Goal: Task Accomplishment & Management: Manage account settings

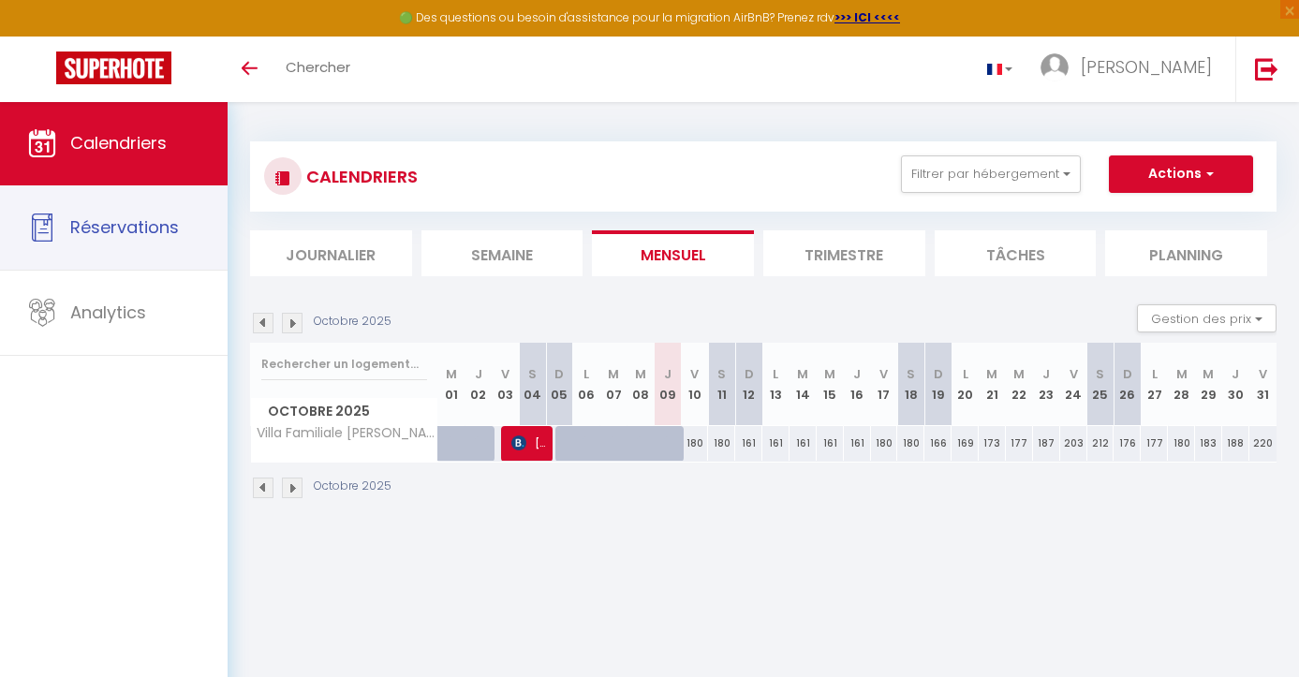
click at [165, 198] on link "Réservations" at bounding box center [114, 227] width 228 height 84
select select "not_cancelled"
select select
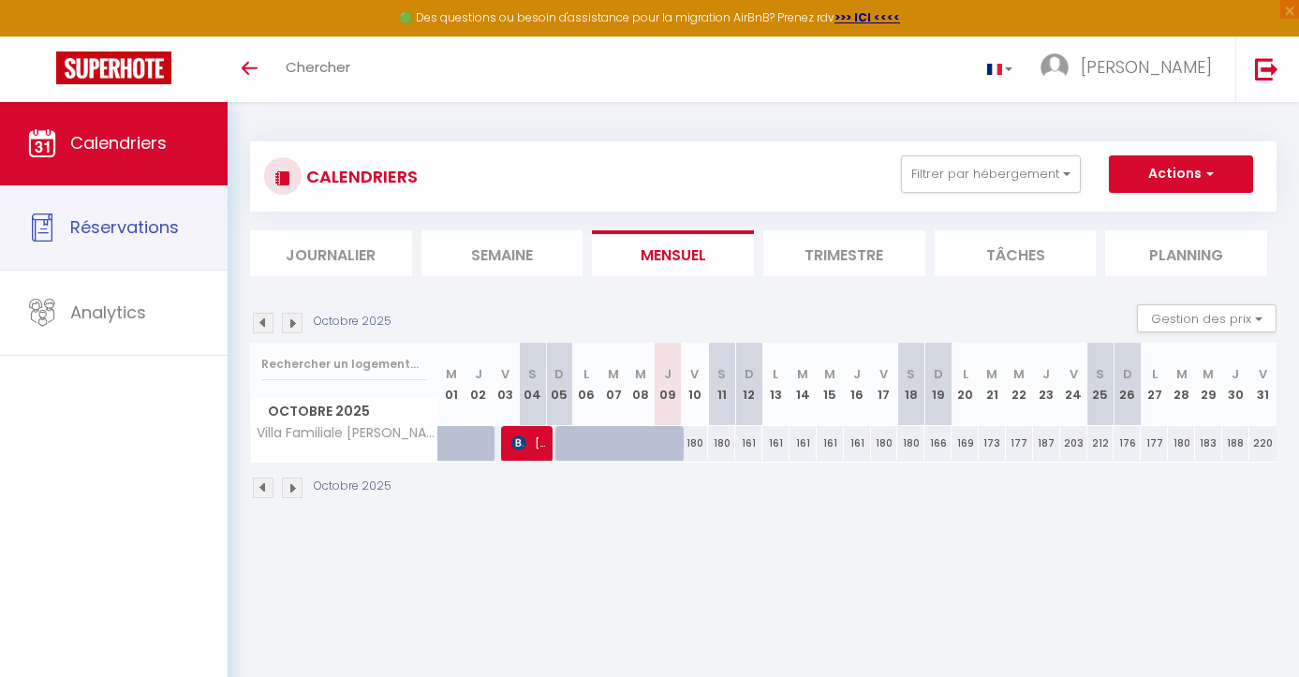
select select
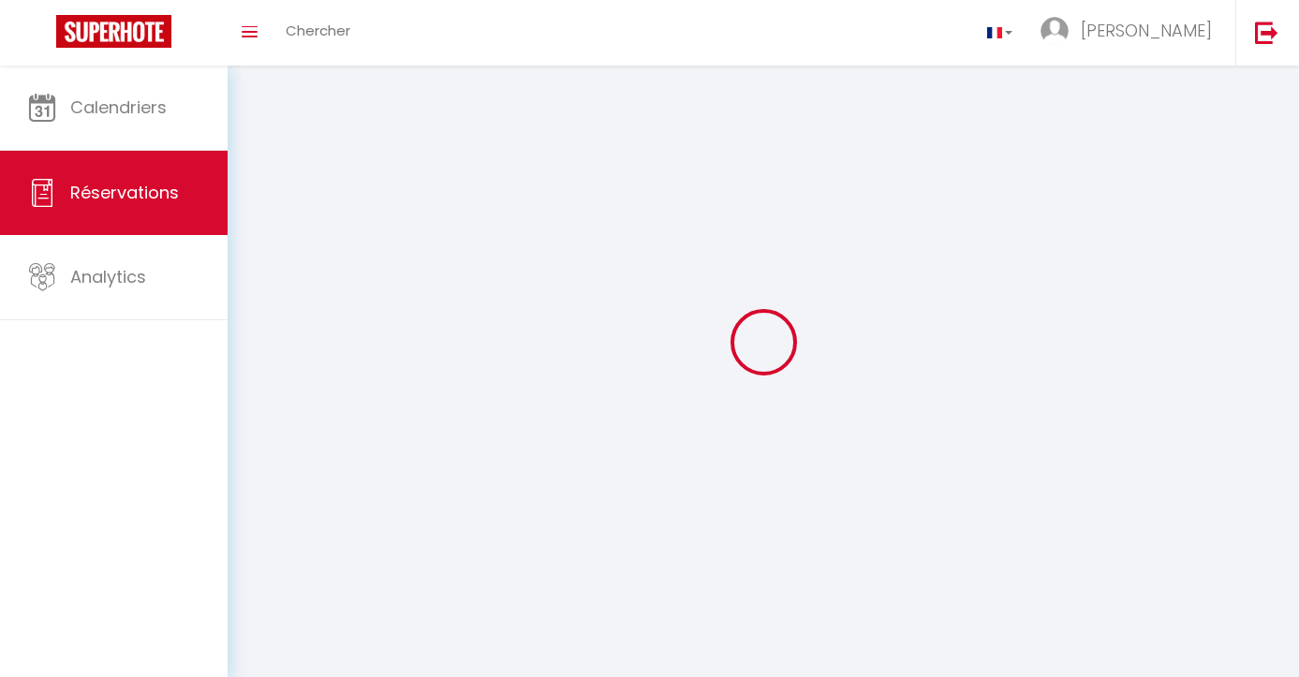
select select
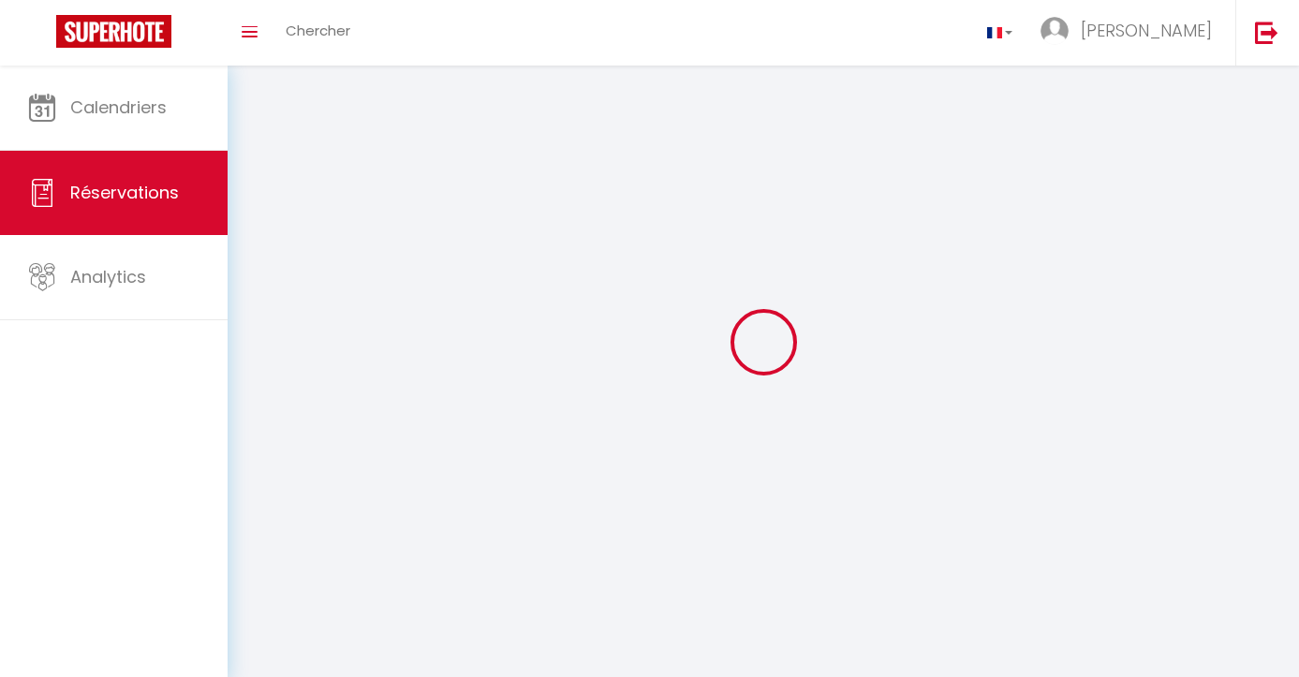
select select
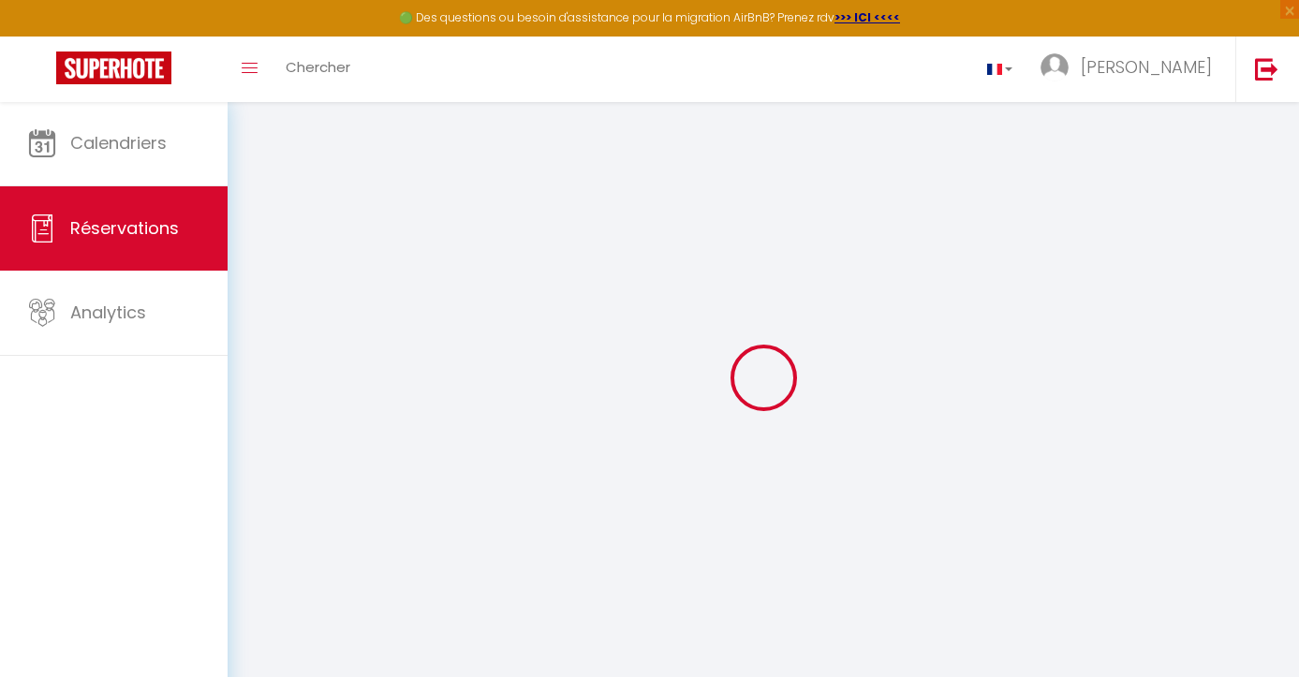
select select
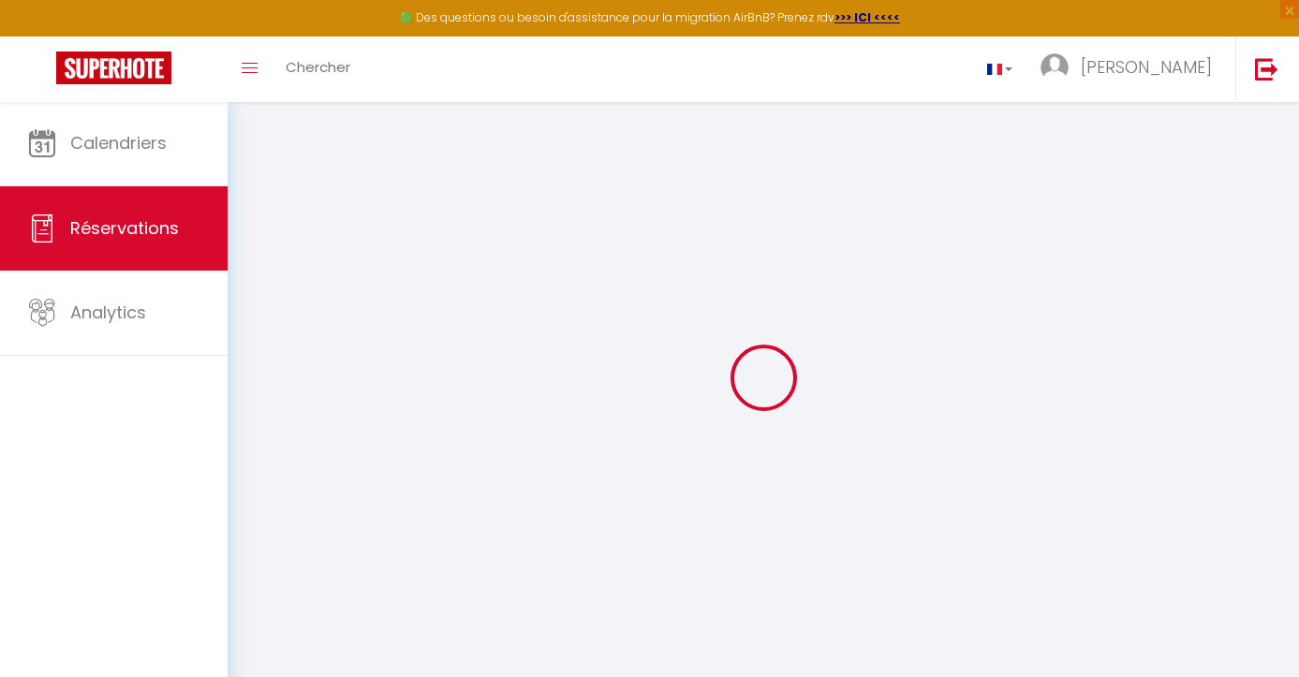
select select
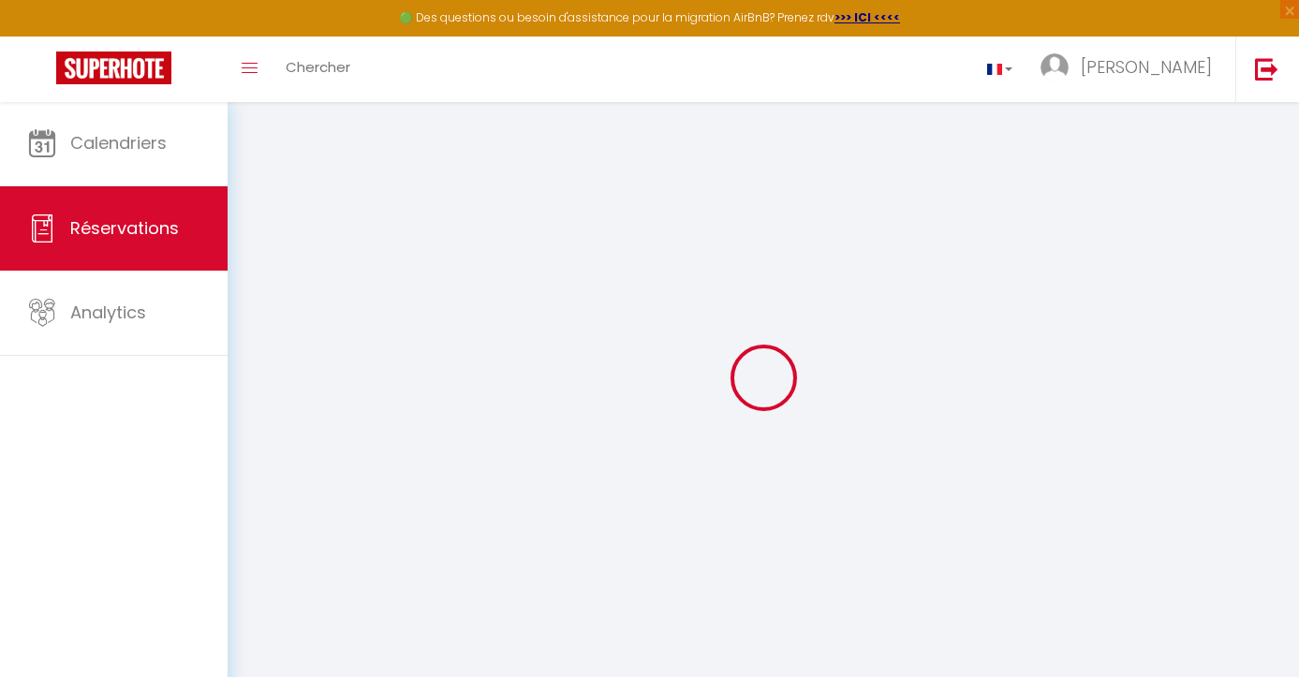
select select
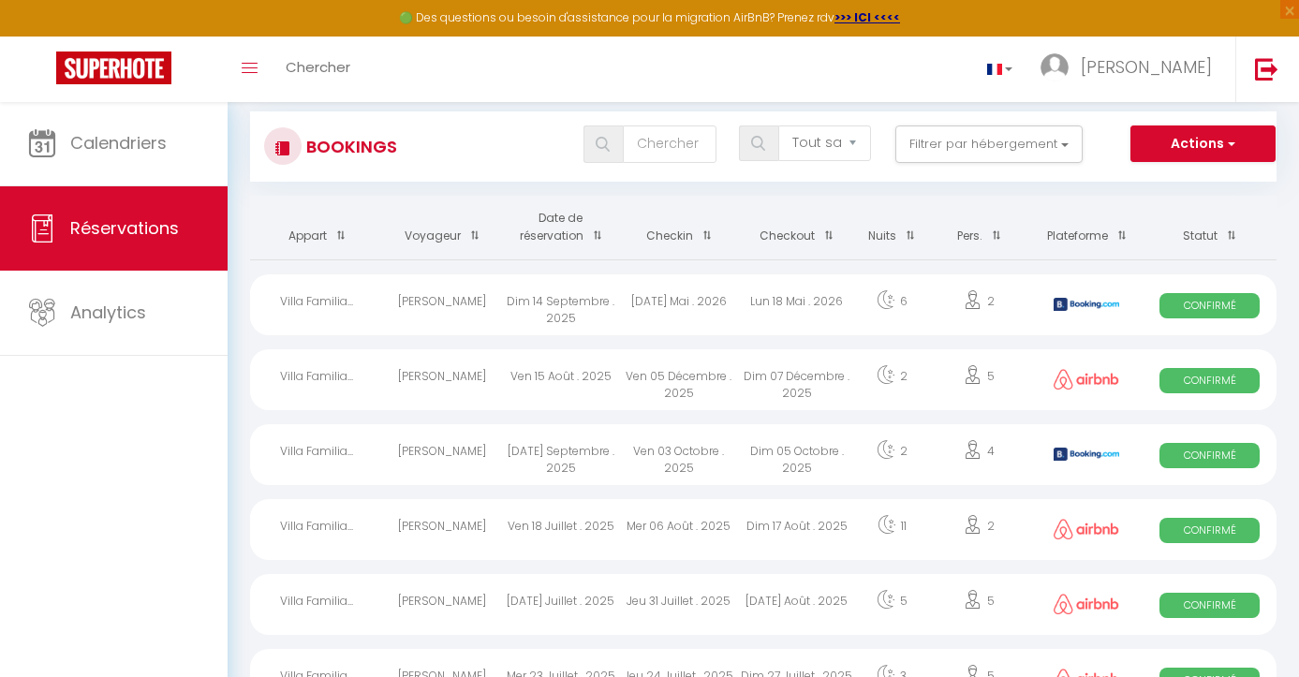
scroll to position [30, 0]
click at [1193, 306] on span "Confirmé" at bounding box center [1209, 305] width 100 height 25
select select "OK"
select select "KO"
select select "0"
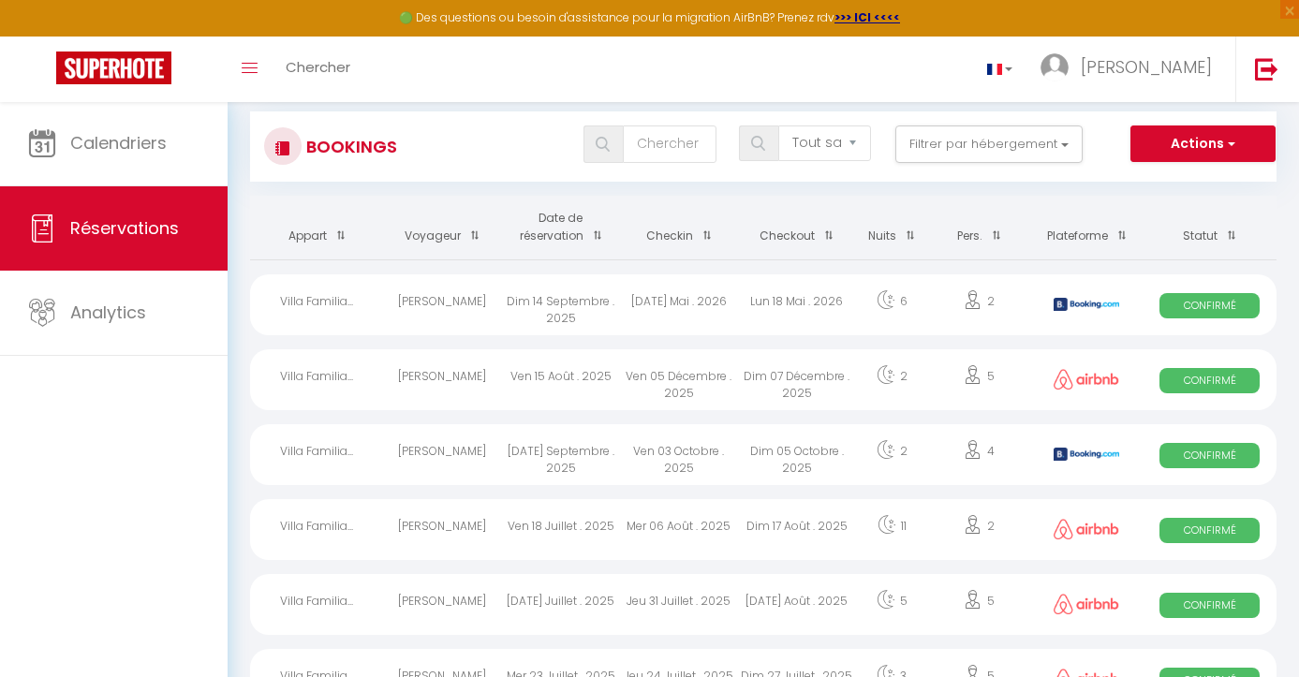
select select "0"
select select "1"
select select
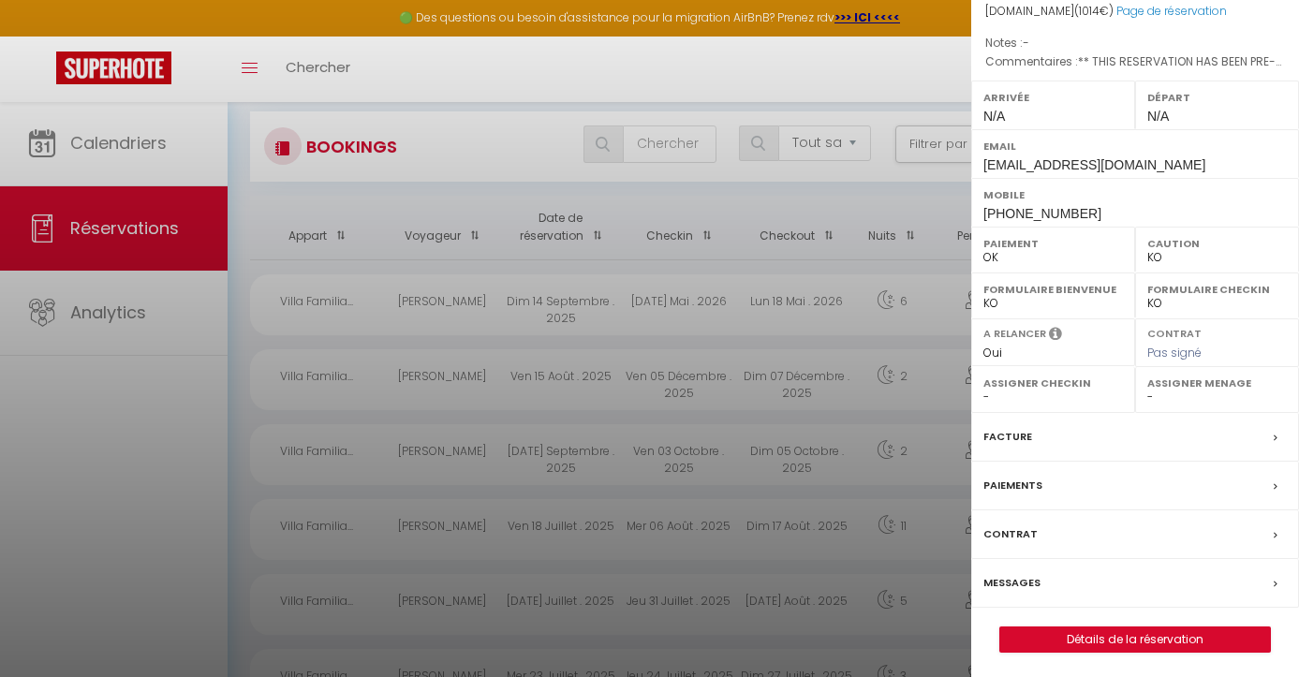
scroll to position [237, 0]
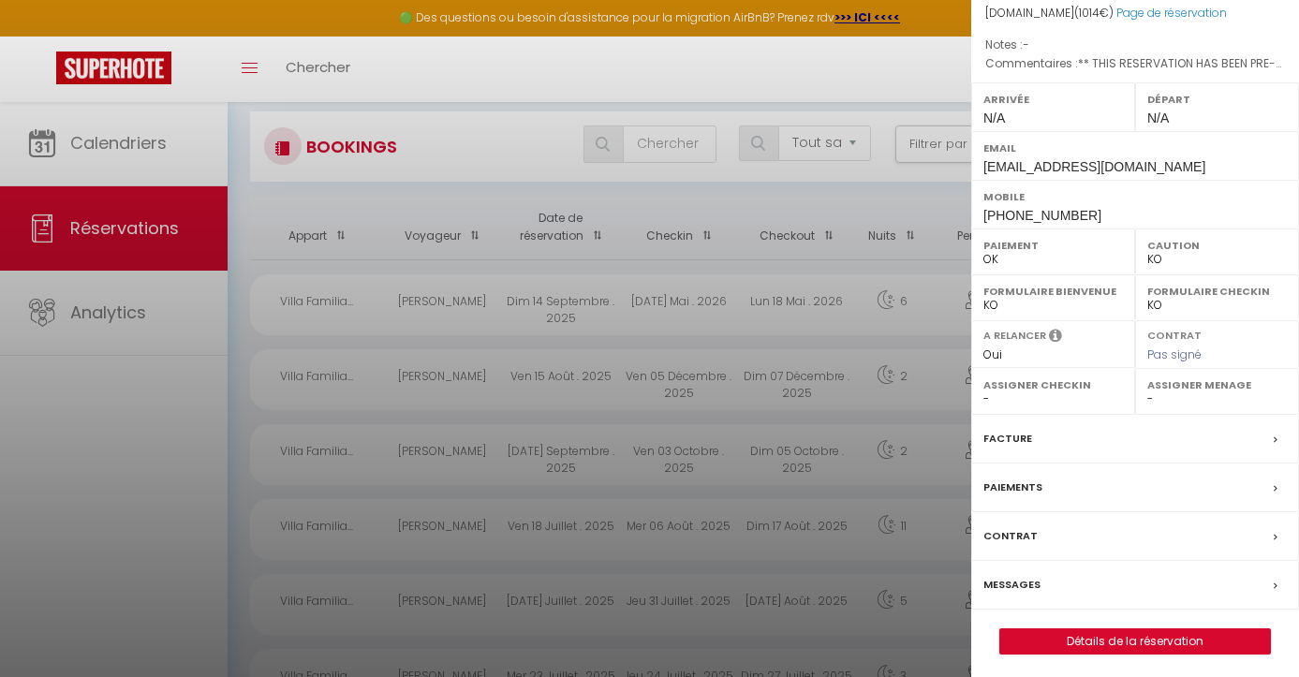
click at [1199, 641] on link "Détails de la réservation" at bounding box center [1135, 641] width 270 height 24
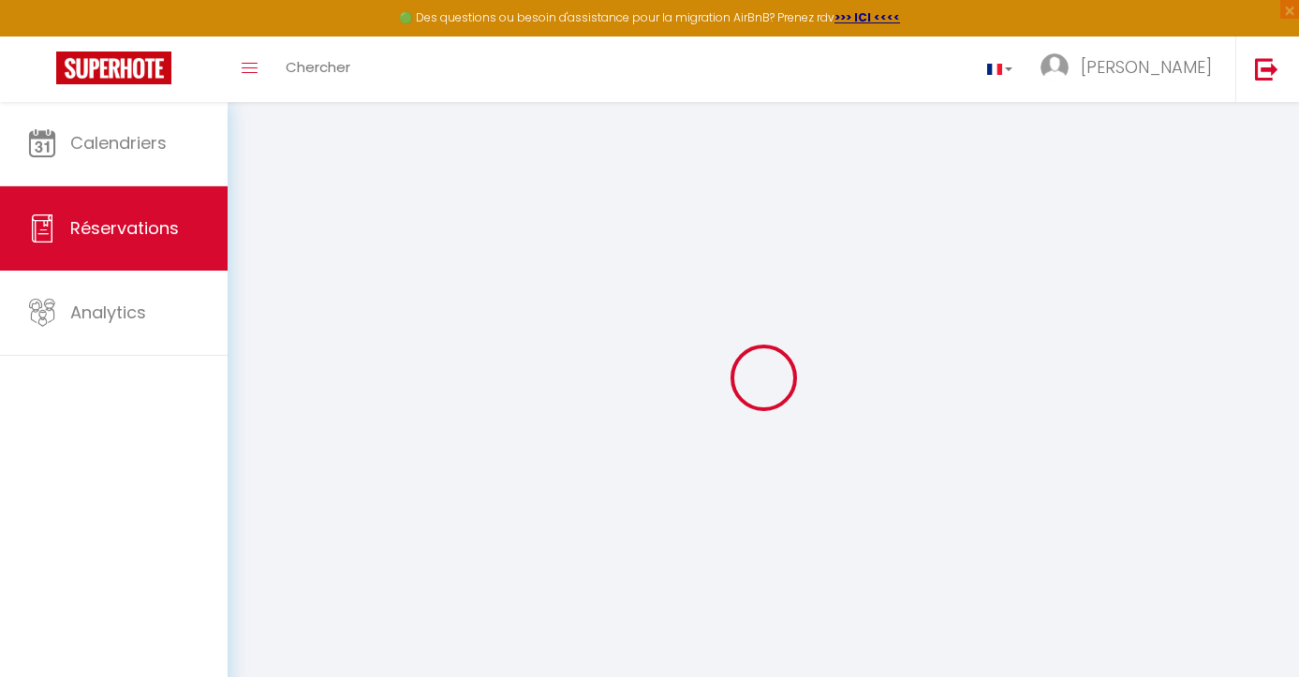
select select
checkbox input "false"
select select
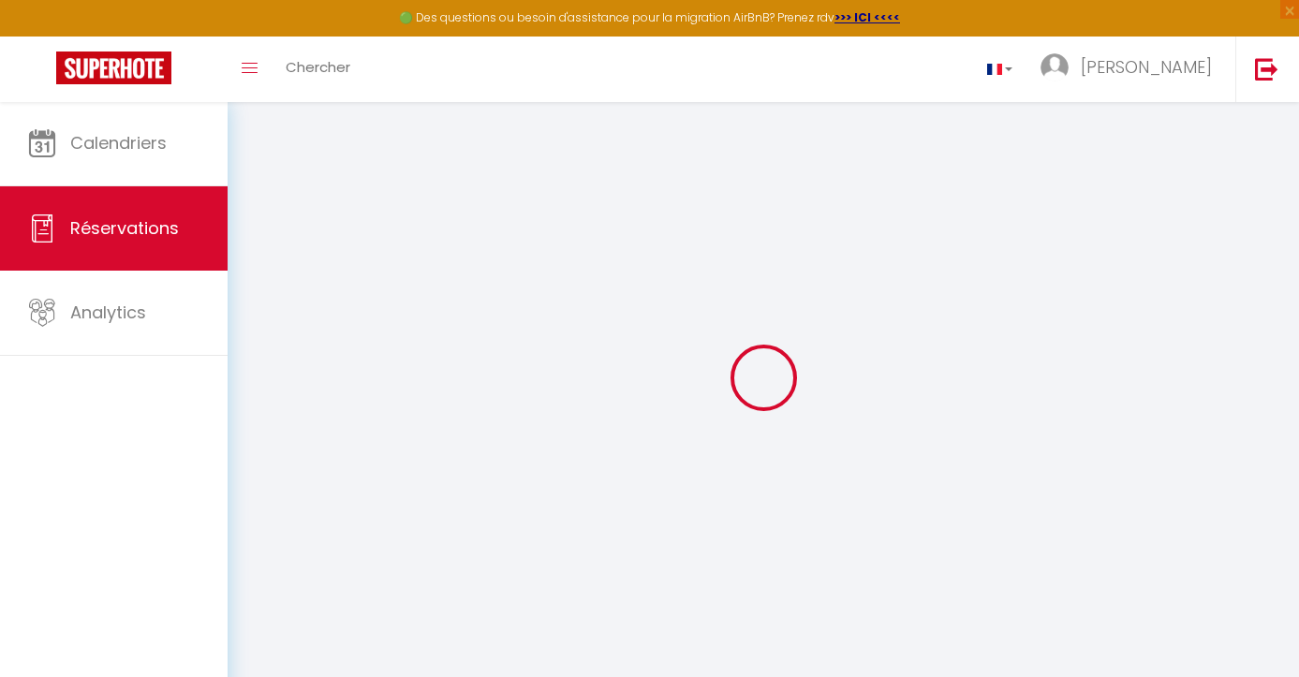
checkbox input "false"
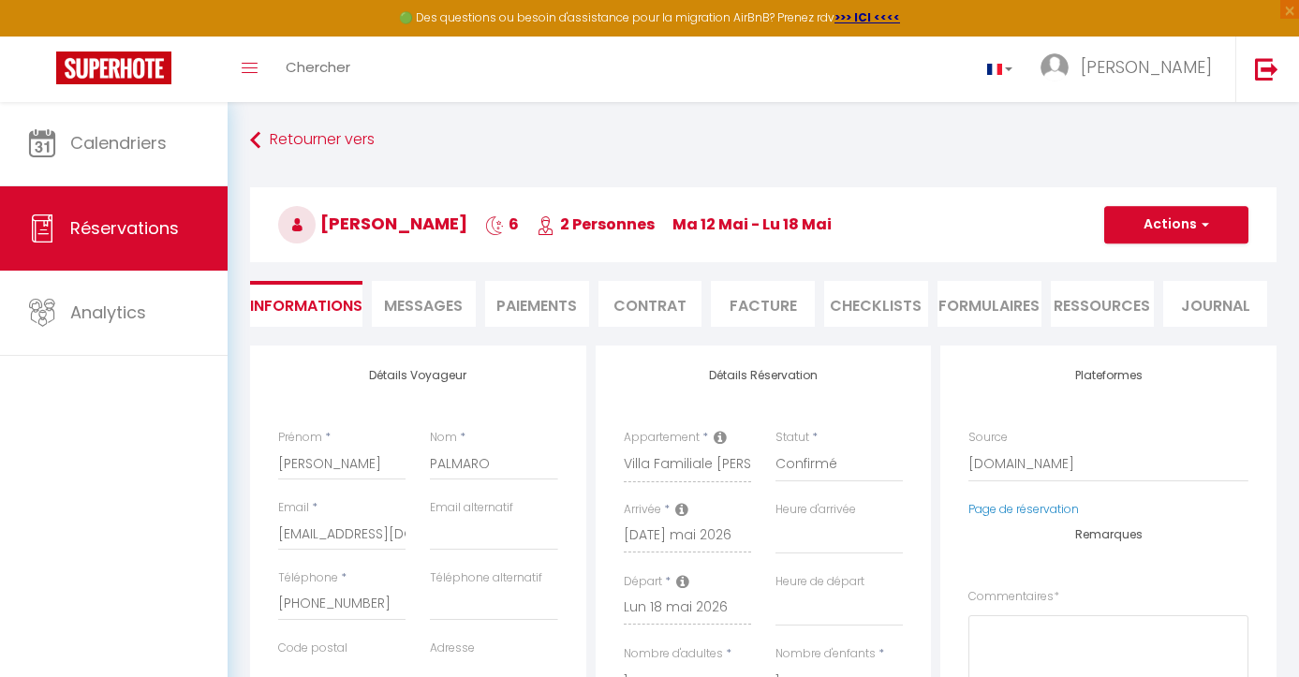
select select
checkbox input "false"
type textarea "** THIS RESERVATION HAS BEEN PRE-PAID ** BOOKING NOTE : Payment charge is EUR 1…"
type input "120"
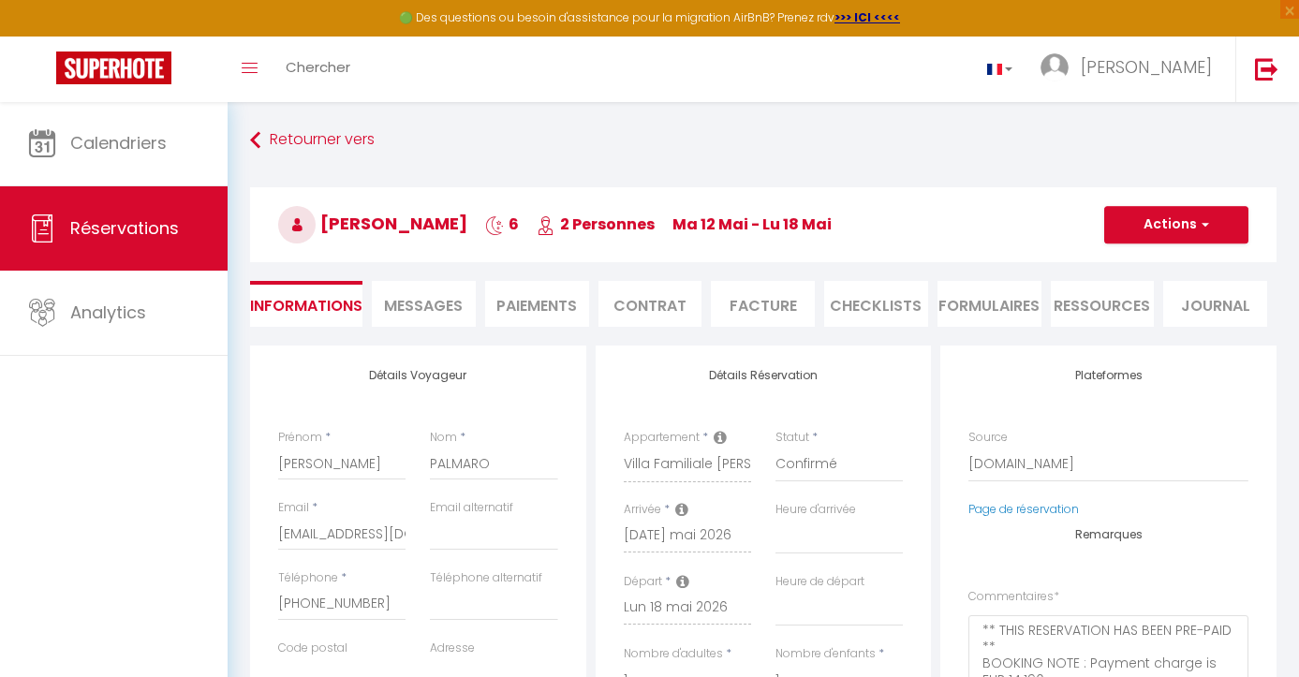
type input "20.4"
select select
checkbox input "false"
select select
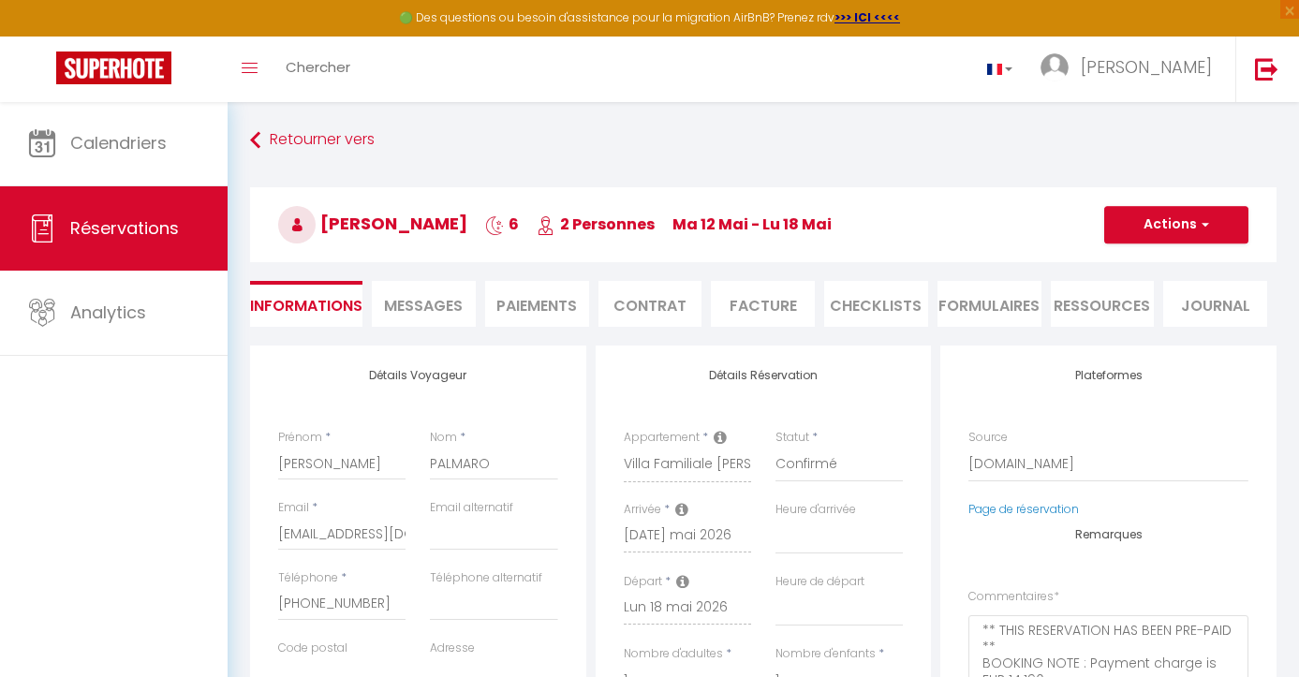
select select
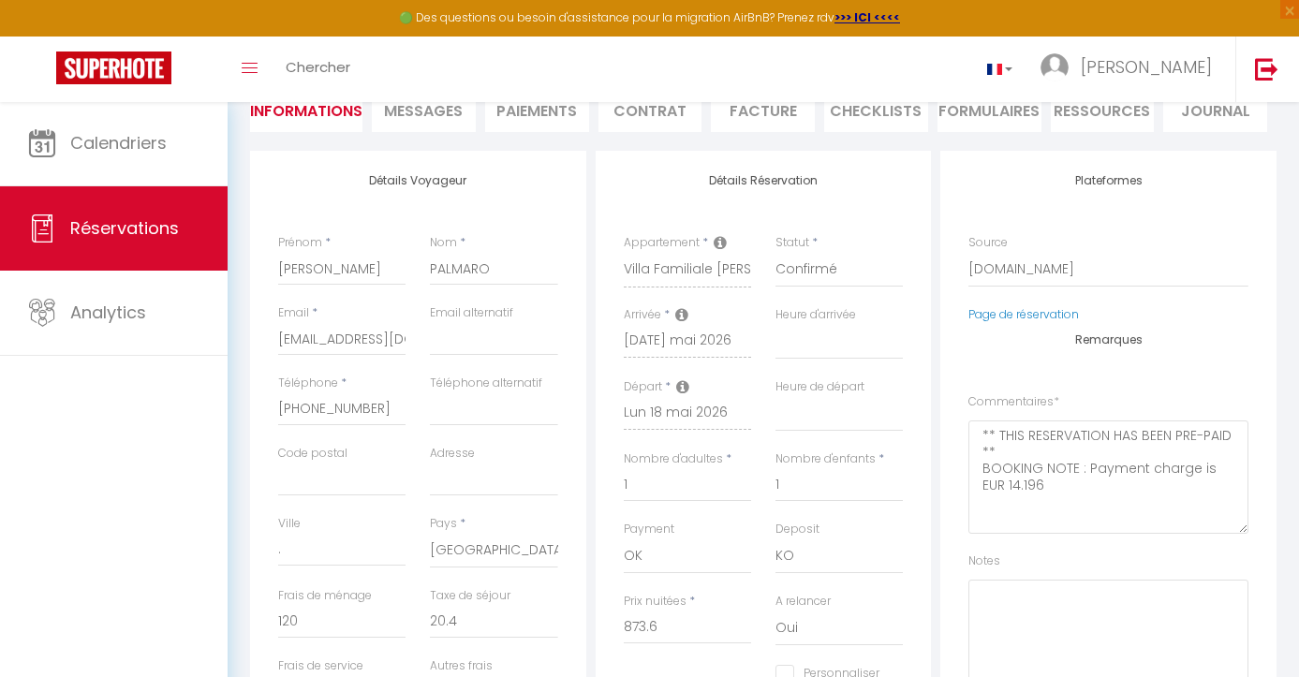
scroll to position [184, 0]
